Goal: Ask a question: Seek information or help from site administrators or community

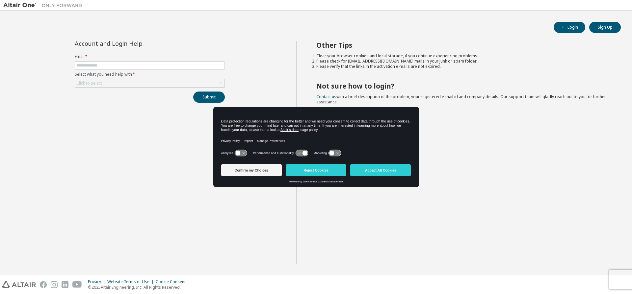
click at [180, 171] on div "Account and Login Help Email * Select what you need help with * Click to select…" at bounding box center [149, 152] width 293 height 223
click at [380, 172] on button "Accept All Cookies" at bounding box center [380, 170] width 61 height 12
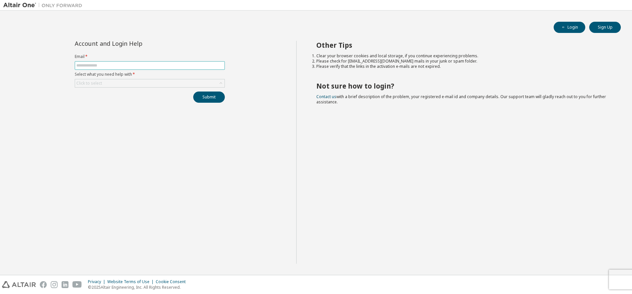
drag, startPoint x: 199, startPoint y: 61, endPoint x: 206, endPoint y: 61, distance: 7.2
click at [204, 60] on form "Email * Select what you need help with * Click to select" at bounding box center [150, 71] width 150 height 34
click at [156, 82] on div "Click to select" at bounding box center [149, 83] width 149 height 8
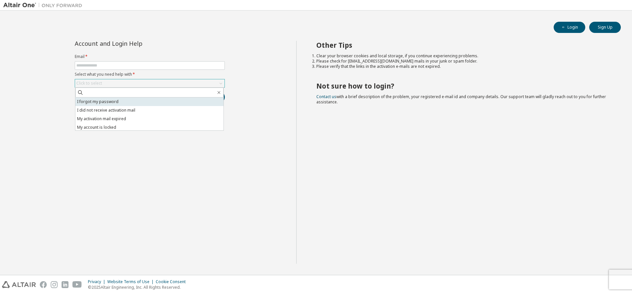
click at [137, 101] on li "I forgot my password" at bounding box center [149, 101] width 148 height 9
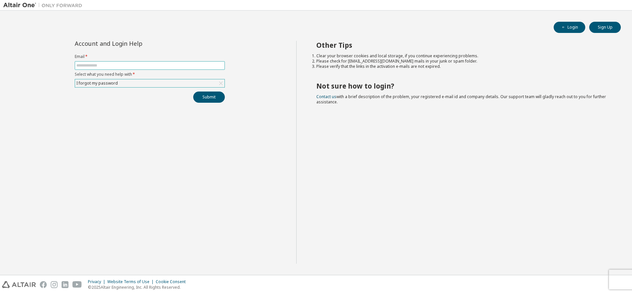
click at [136, 63] on input "text" at bounding box center [149, 65] width 147 height 5
click at [93, 67] on input "**********" at bounding box center [149, 65] width 147 height 5
type input "**********"
click at [212, 97] on button "Submit" at bounding box center [209, 96] width 32 height 11
click at [213, 98] on button "Submit" at bounding box center [209, 96] width 32 height 11
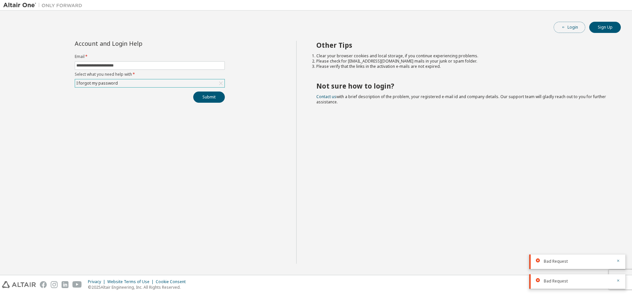
click at [575, 27] on button "Login" at bounding box center [569, 27] width 32 height 11
